Goal: Information Seeking & Learning: Learn about a topic

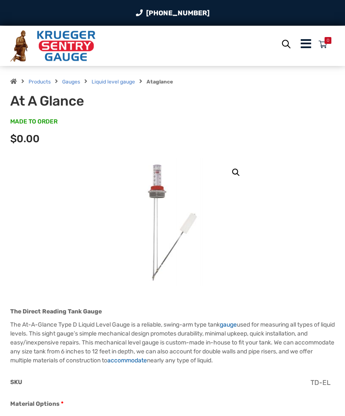
click at [104, 80] on link "Liquid level gauge" at bounding box center [113, 82] width 43 height 6
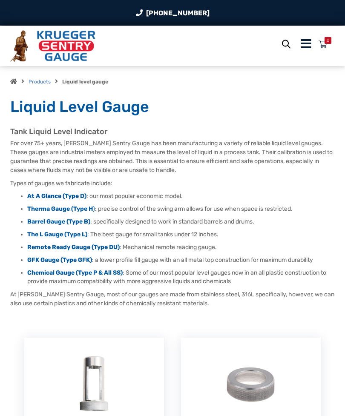
click at [39, 84] on link "Products" at bounding box center [40, 82] width 22 height 6
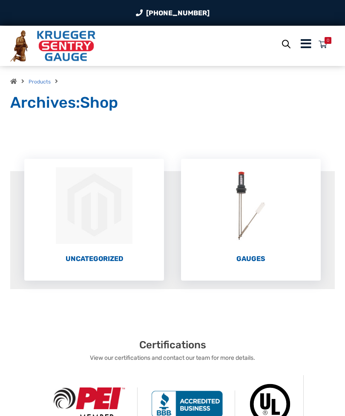
scroll to position [12, 0]
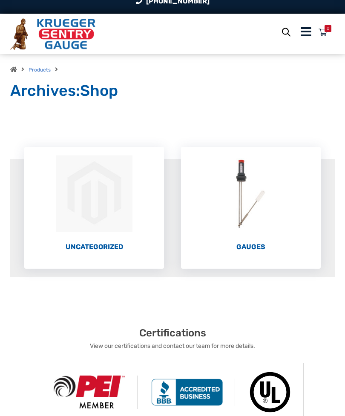
click at [71, 225] on img "Visit product category Uncategorized" at bounding box center [94, 194] width 140 height 94
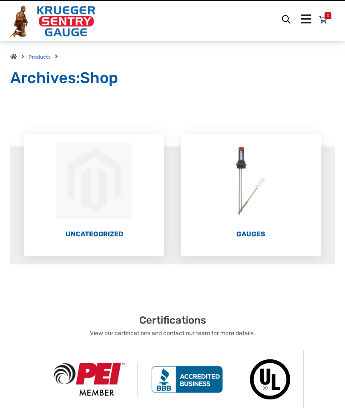
click at [255, 227] on link "Gauges (66)" at bounding box center [251, 186] width 140 height 104
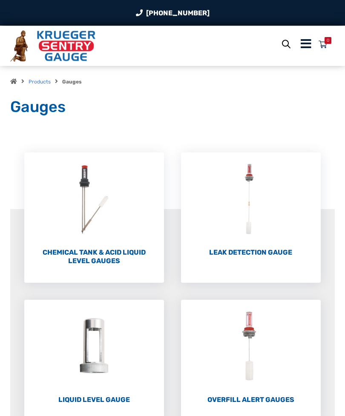
click at [253, 224] on img "Visit product category Leak Detection Gauge" at bounding box center [251, 199] width 140 height 94
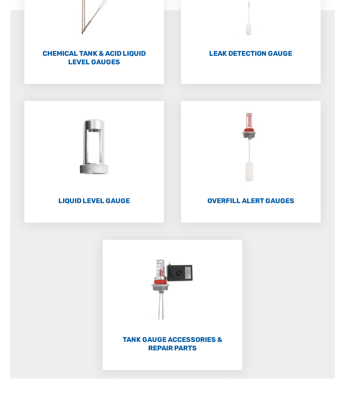
scroll to position [199, 0]
click at [209, 289] on img "Visit product category Tank Gauge Accessories & Repair Parts" at bounding box center [173, 286] width 140 height 94
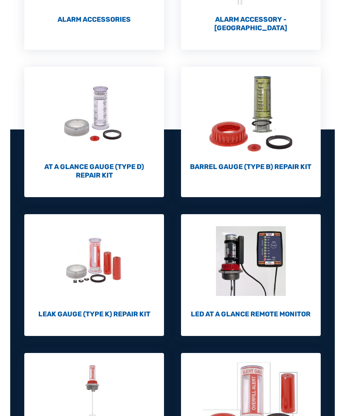
scroll to position [281, 0]
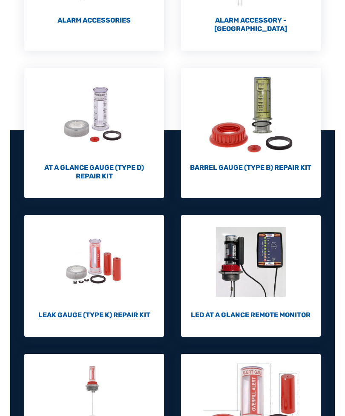
click at [270, 97] on img "Visit product category Barrel Gauge (Type B) Repair Kit" at bounding box center [251, 115] width 140 height 94
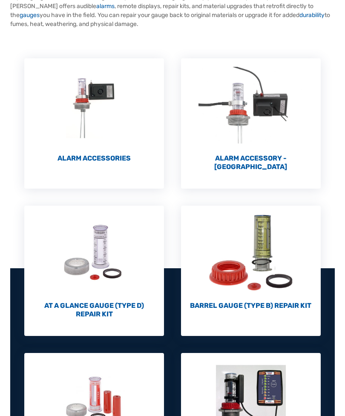
scroll to position [143, 0]
click at [273, 370] on img "Visit product category LED At A Glance Remote Monitor" at bounding box center [251, 401] width 140 height 94
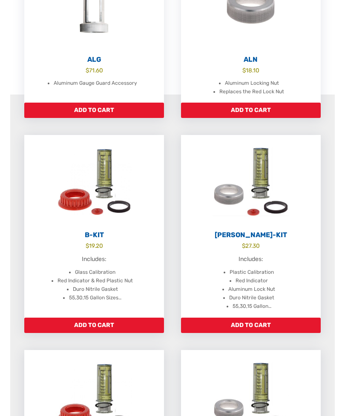
scroll to position [207, 0]
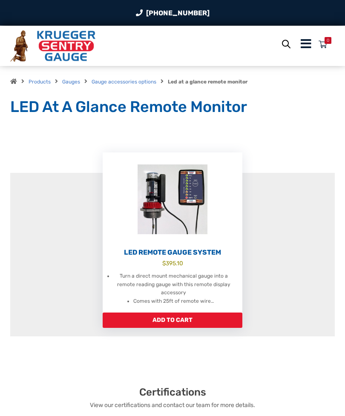
click at [182, 212] on img at bounding box center [173, 199] width 140 height 94
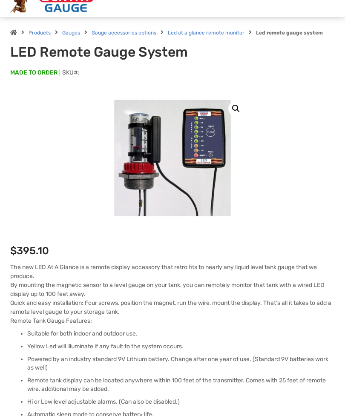
scroll to position [48, 0]
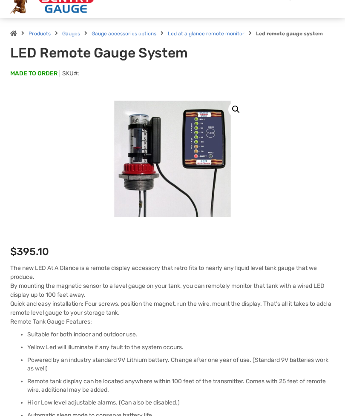
click at [75, 32] on link "Gauges" at bounding box center [71, 34] width 18 height 6
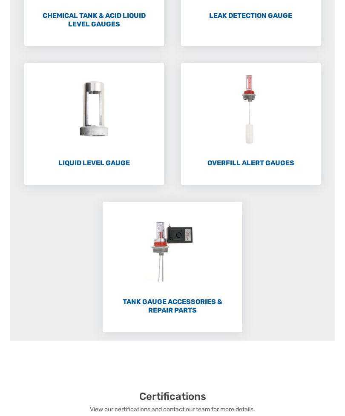
scroll to position [238, 0]
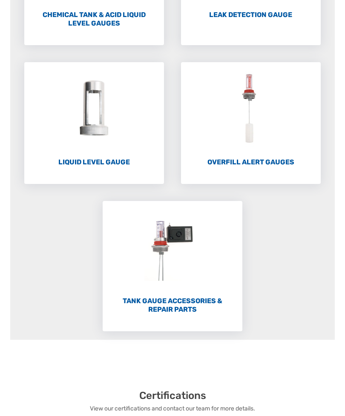
click at [256, 101] on img "Visit product category Overfill Alert Gauges" at bounding box center [251, 109] width 140 height 94
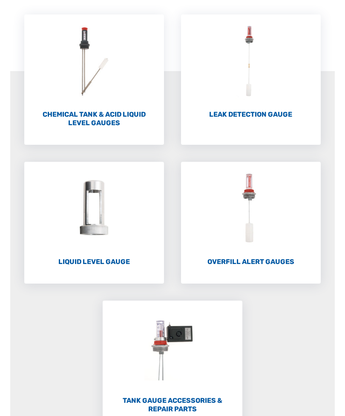
scroll to position [142, 0]
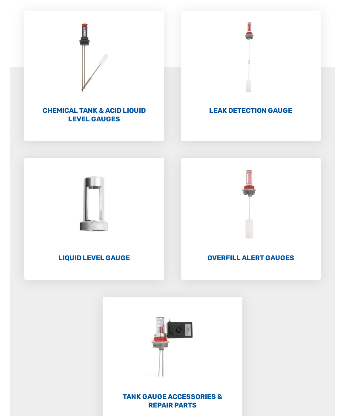
click at [123, 191] on img "Visit product category Liquid Level Gauge" at bounding box center [94, 205] width 140 height 94
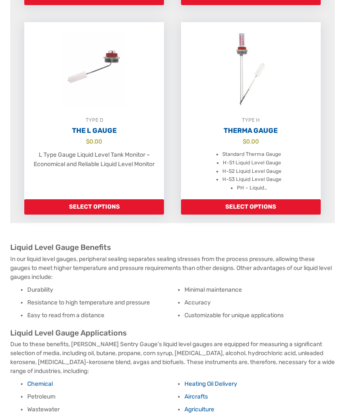
scroll to position [1064, 0]
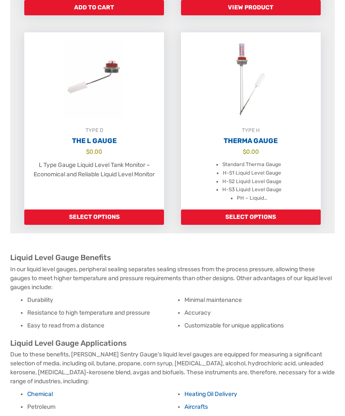
click at [115, 82] on img at bounding box center [94, 79] width 140 height 94
